Goal: Task Accomplishment & Management: Manage account settings

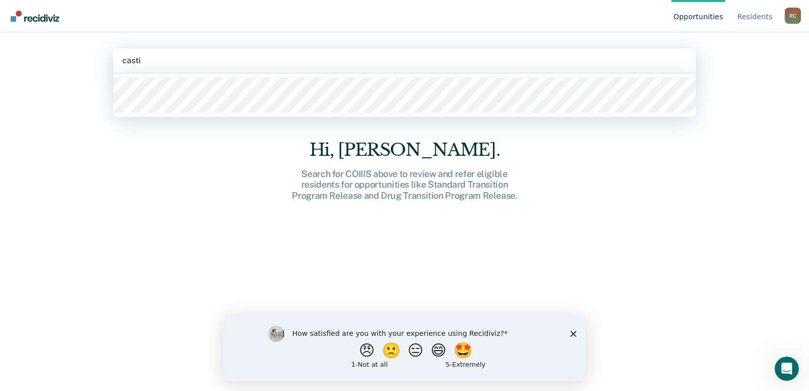
type input "castil"
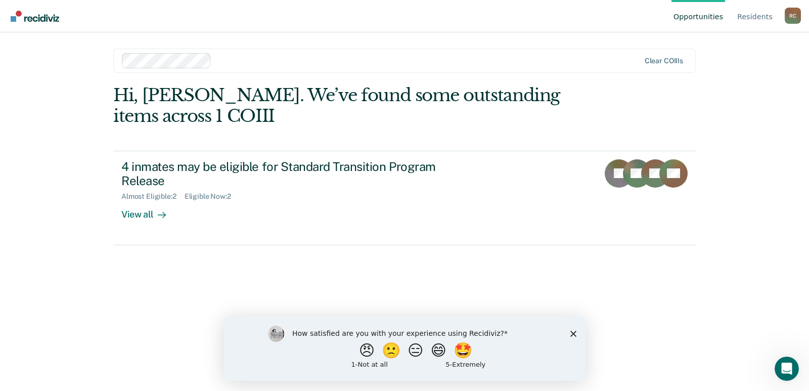
click at [574, 332] on polygon "Close survey" at bounding box center [573, 333] width 6 height 6
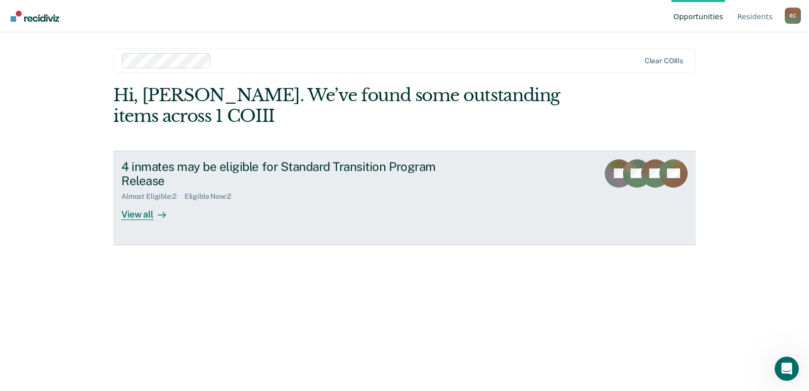
click at [161, 212] on icon at bounding box center [162, 215] width 8 height 8
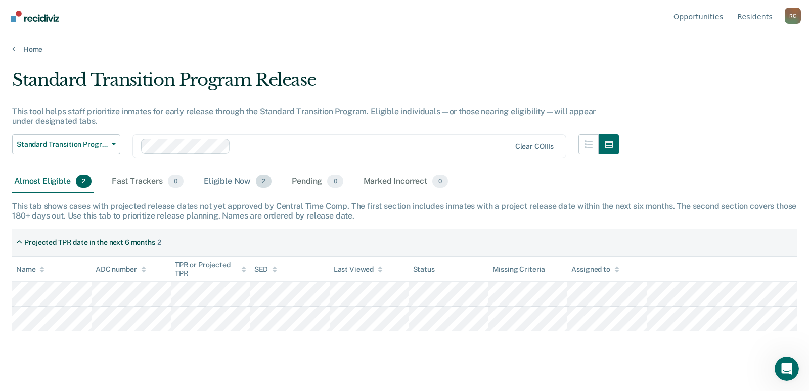
click at [234, 185] on div "Eligible Now 2" at bounding box center [238, 181] width 72 height 22
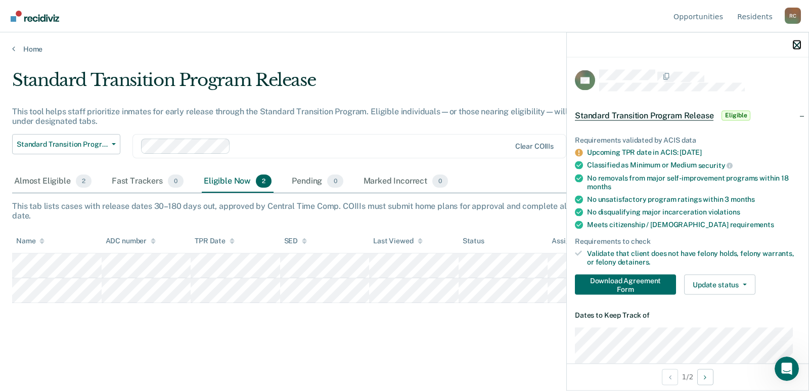
click at [796, 47] on icon "button" at bounding box center [796, 44] width 7 height 7
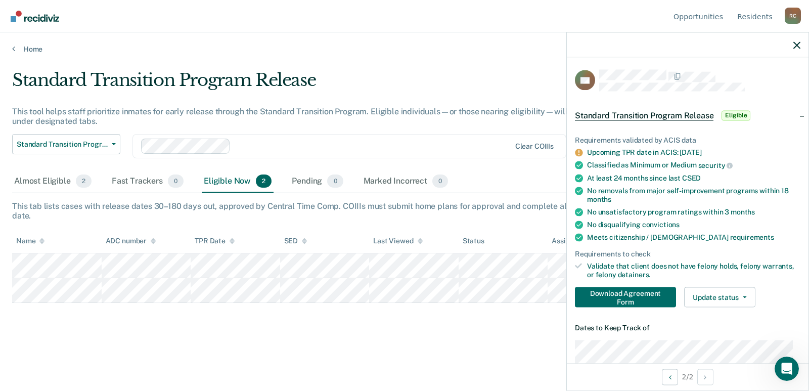
click at [800, 44] on div at bounding box center [688, 44] width 242 height 25
click at [798, 44] on icon "button" at bounding box center [796, 44] width 7 height 7
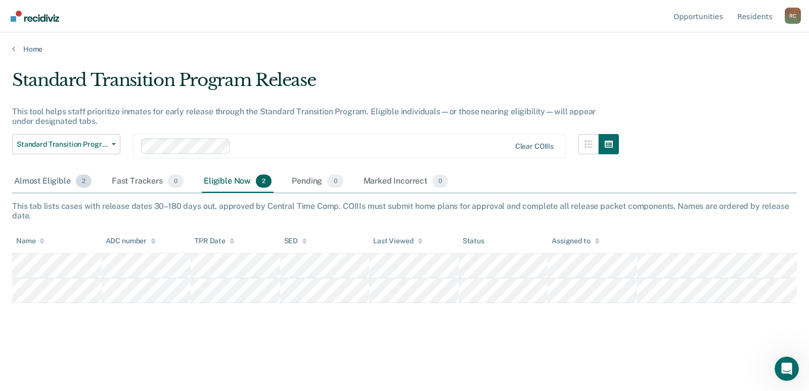
click at [61, 185] on div "Almost Eligible 2" at bounding box center [52, 181] width 81 height 22
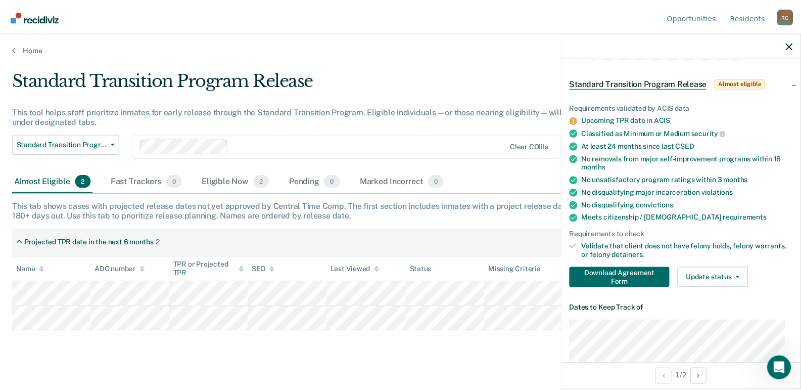
scroll to position [51, 0]
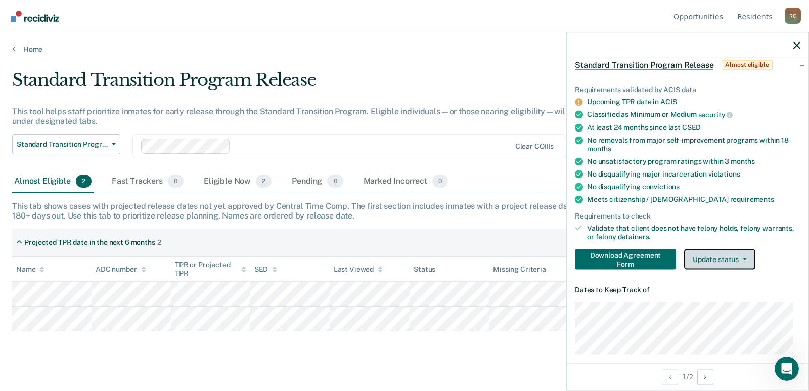
click at [745, 259] on button "Update status" at bounding box center [719, 259] width 71 height 20
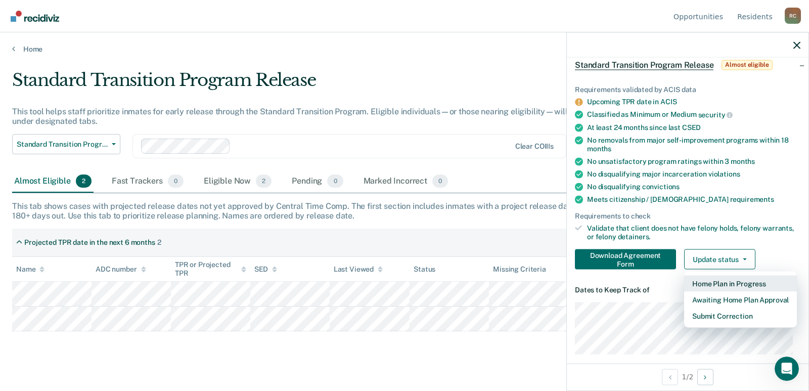
click at [736, 285] on button "Home Plan in Progress" at bounding box center [740, 283] width 113 height 16
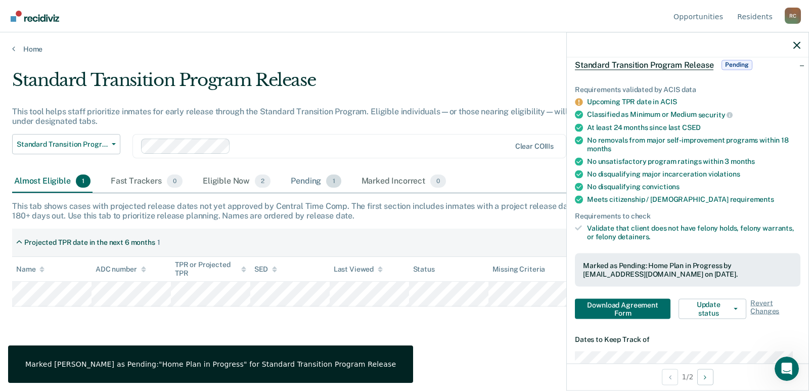
click at [312, 180] on div "Pending 1" at bounding box center [316, 181] width 54 height 22
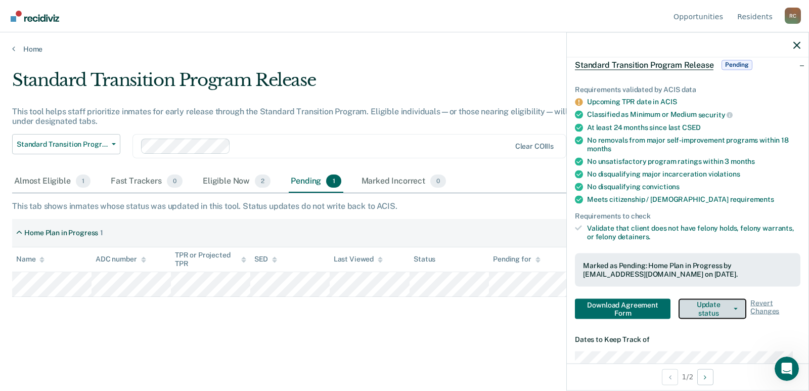
click at [724, 307] on button "Update status" at bounding box center [712, 308] width 68 height 20
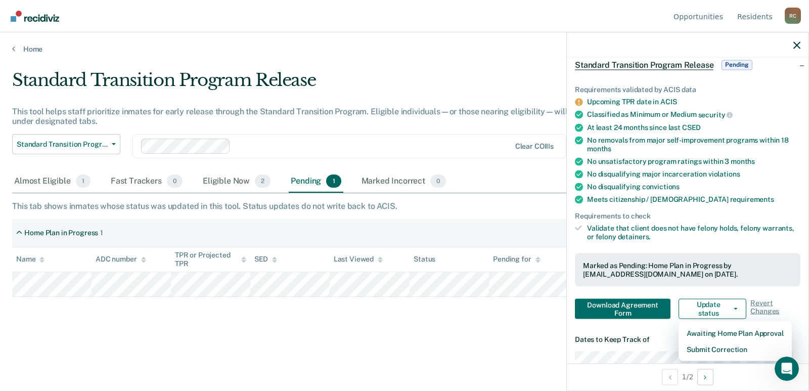
click at [543, 224] on div "Home Plan in Progress 1" at bounding box center [404, 233] width 785 height 28
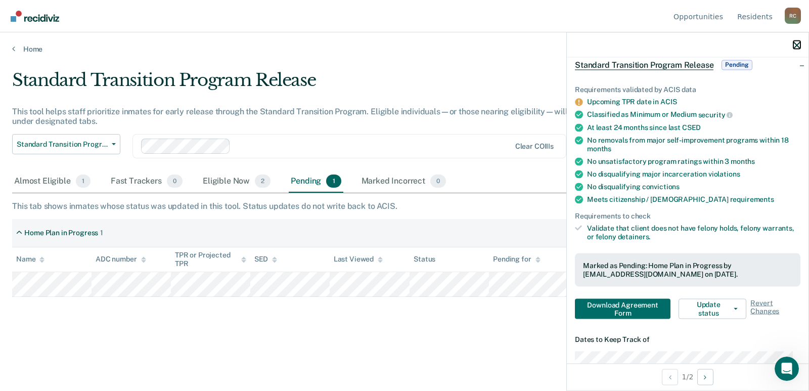
click at [796, 47] on icon "button" at bounding box center [796, 44] width 7 height 7
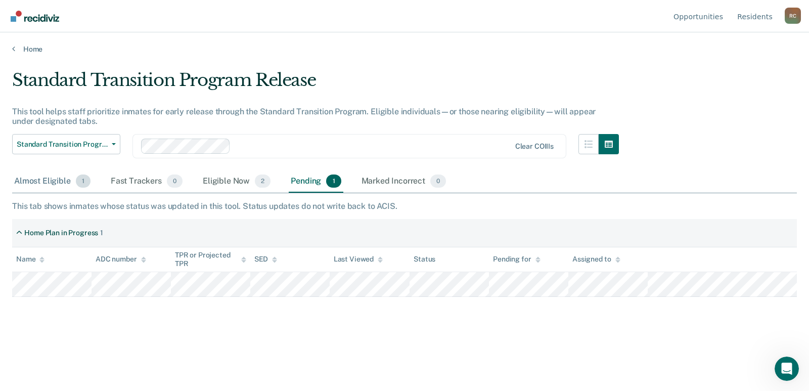
click at [77, 179] on span "1" at bounding box center [83, 180] width 15 height 13
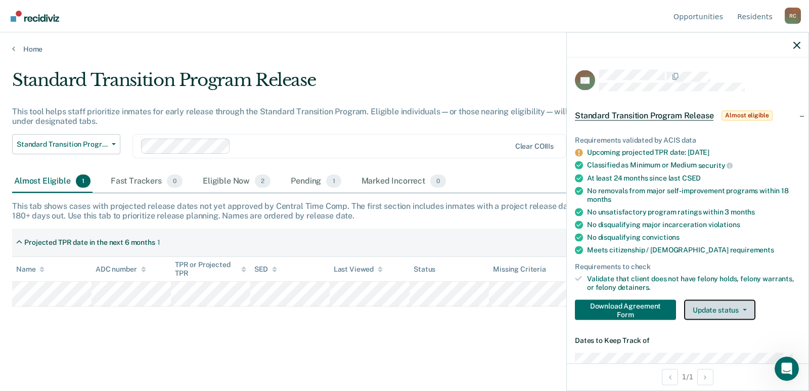
click at [712, 304] on button "Update status" at bounding box center [719, 309] width 71 height 20
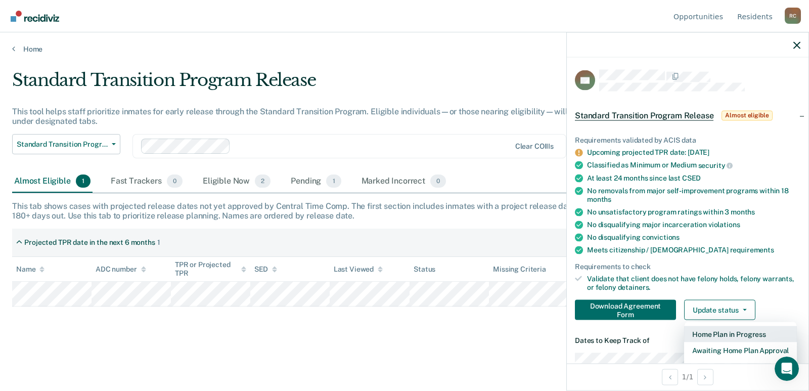
click at [710, 332] on button "Home Plan in Progress" at bounding box center [740, 334] width 113 height 16
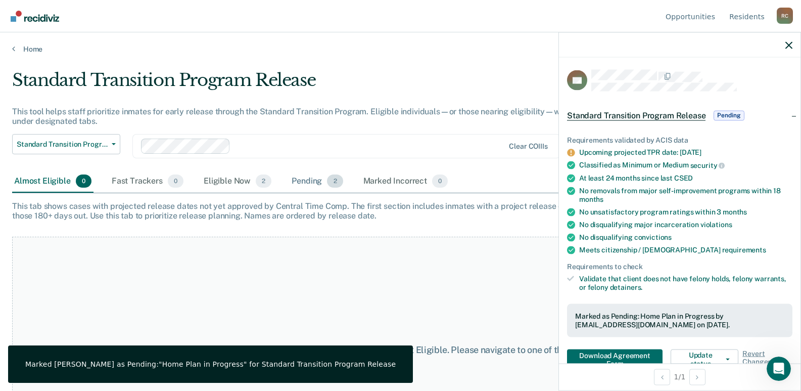
click at [316, 180] on div "Pending 2" at bounding box center [317, 181] width 55 height 22
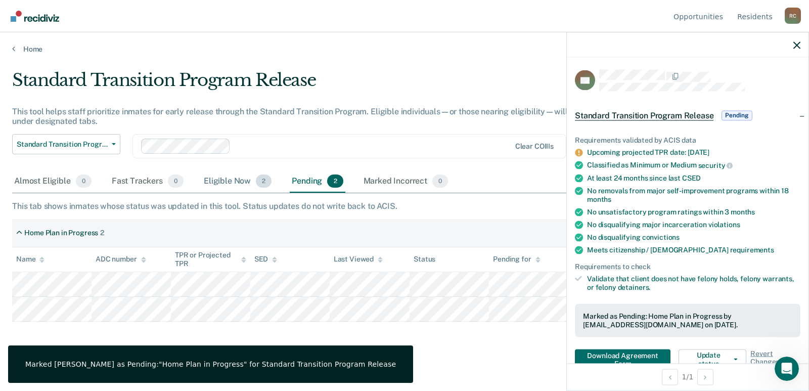
click at [237, 179] on div "Eligible Now 2" at bounding box center [238, 181] width 72 height 22
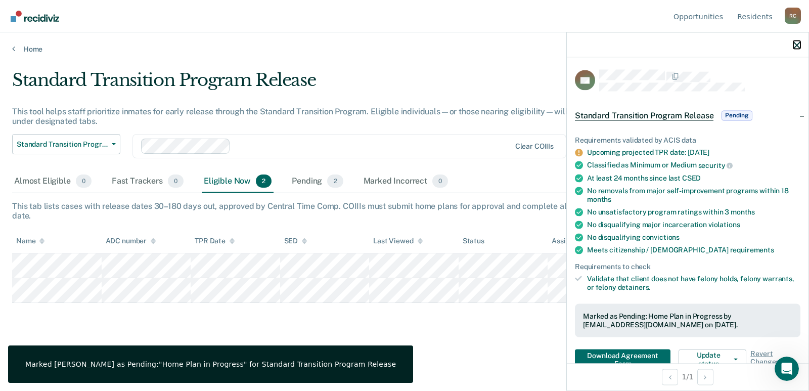
click at [797, 44] on icon "button" at bounding box center [796, 44] width 7 height 7
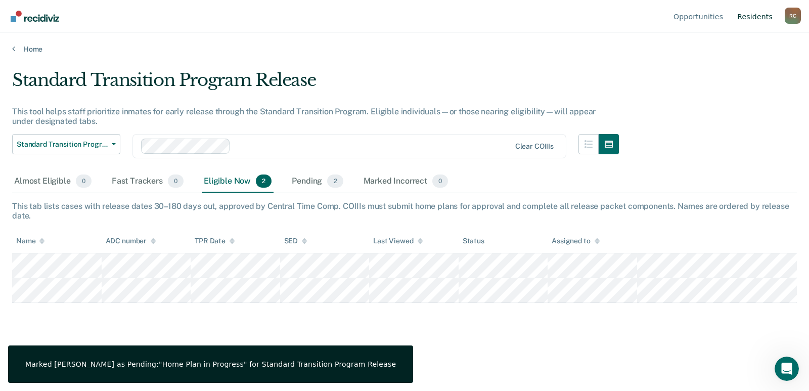
click at [758, 17] on link "Resident s" at bounding box center [754, 16] width 39 height 32
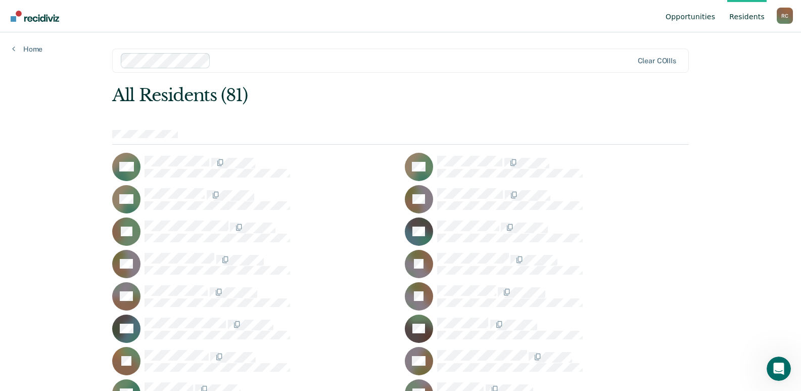
click at [697, 21] on link "Opportunities" at bounding box center [691, 16] width 54 height 32
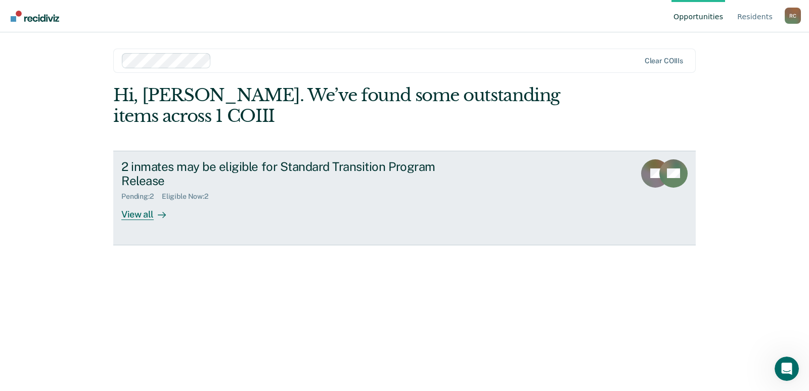
click at [181, 210] on div "2 inmates may be eligible for Standard Transition Program Release Pending : 2 E…" at bounding box center [310, 189] width 379 height 61
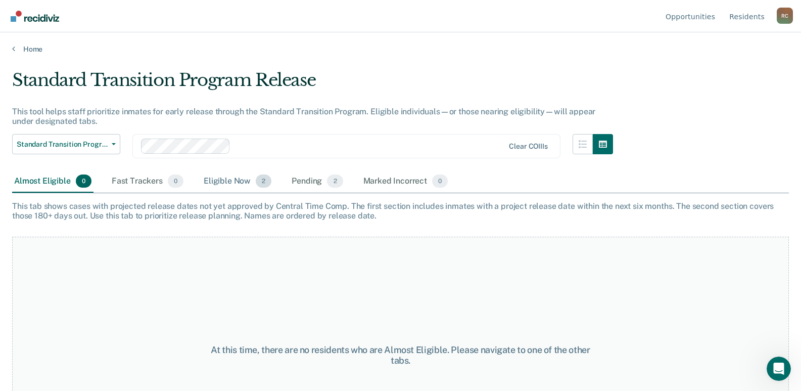
click at [240, 181] on div "Eligible Now 2" at bounding box center [238, 181] width 72 height 22
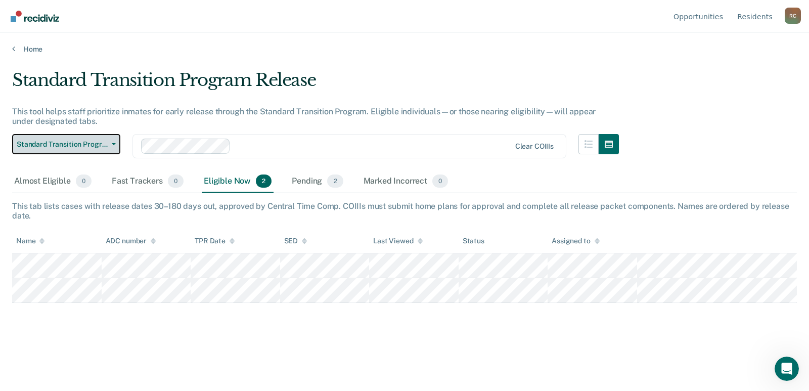
click at [89, 141] on span "Standard Transition Program Release" at bounding box center [62, 144] width 91 height 9
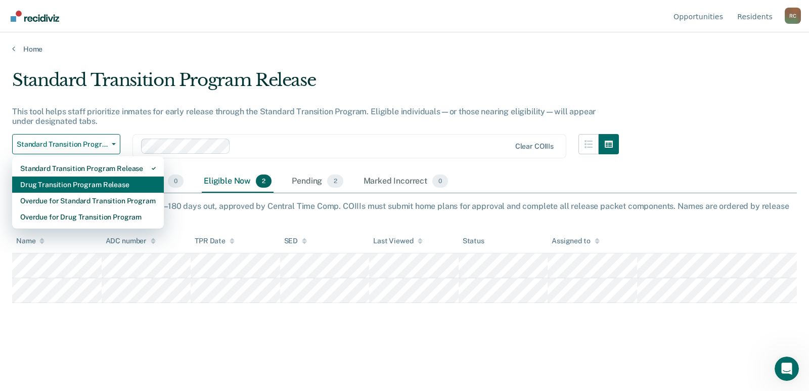
click at [97, 179] on div "Drug Transition Program Release" at bounding box center [87, 184] width 135 height 16
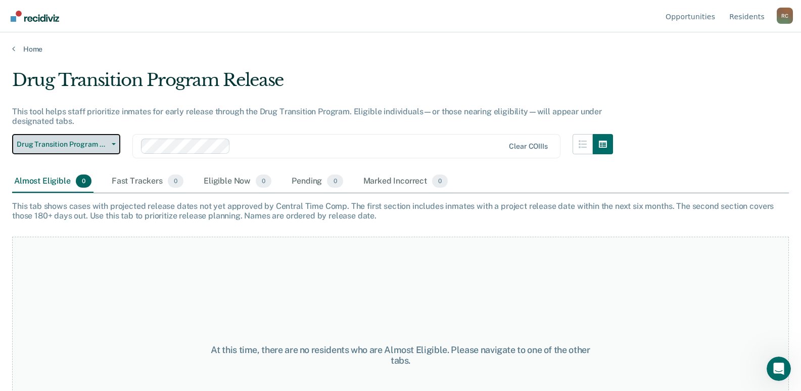
click at [97, 144] on span "Drug Transition Program Release" at bounding box center [62, 144] width 91 height 9
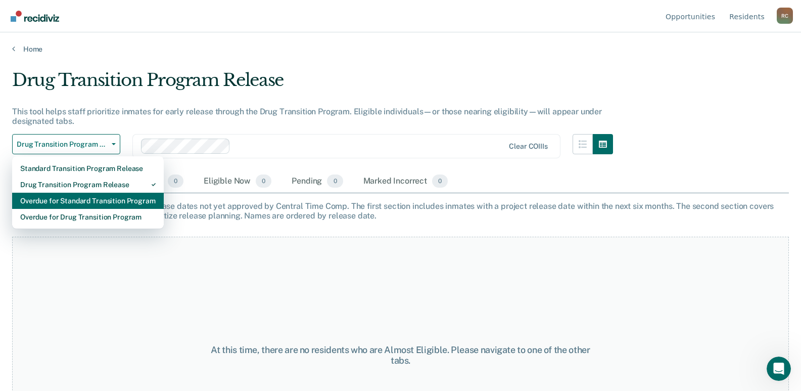
click at [94, 200] on div "Overdue for Standard Transition Program" at bounding box center [87, 201] width 135 height 16
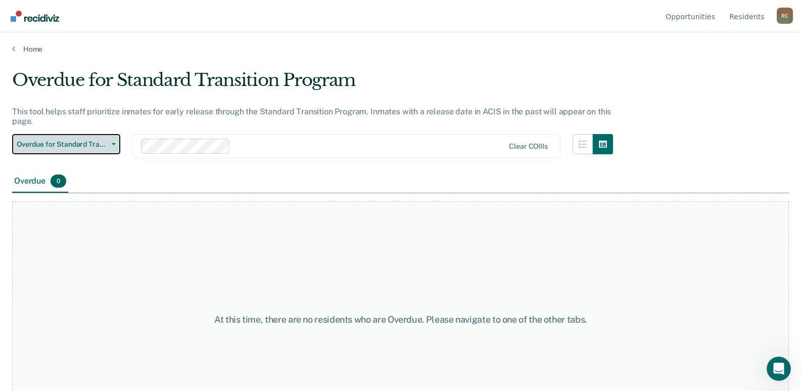
click at [94, 145] on span "Overdue for Standard Transition Program" at bounding box center [62, 144] width 91 height 9
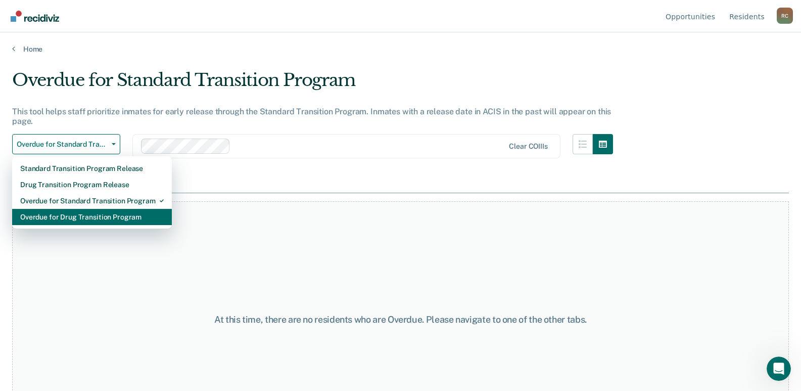
click at [90, 219] on div "Overdue for Drug Transition Program" at bounding box center [92, 217] width 144 height 16
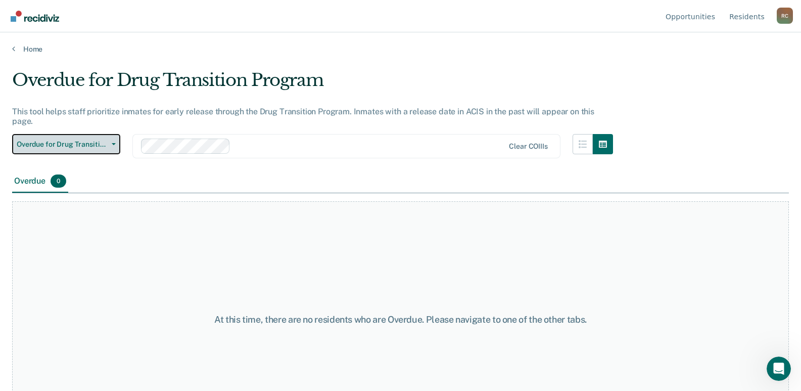
click at [96, 143] on button "Overdue for Drug Transition Program" at bounding box center [66, 144] width 108 height 20
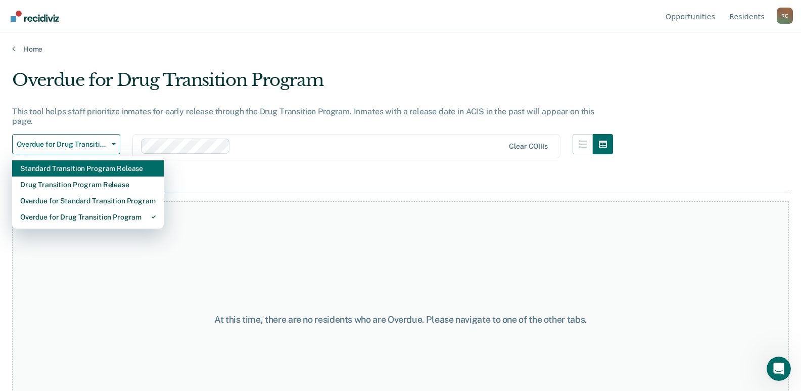
click at [96, 166] on div "Standard Transition Program Release" at bounding box center [87, 168] width 135 height 16
